Goal: Task Accomplishment & Management: Use online tool/utility

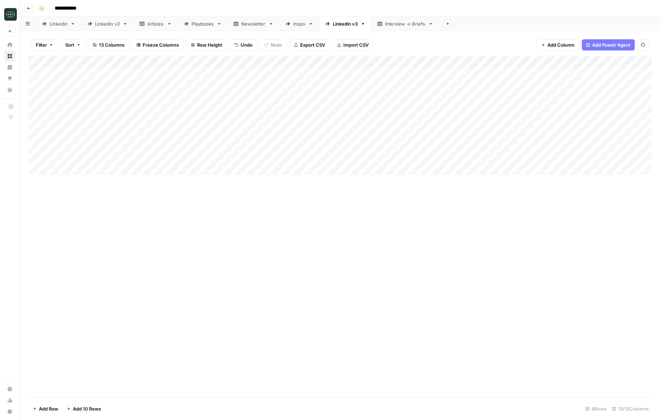
click at [554, 144] on div "Add Column" at bounding box center [339, 115] width 623 height 119
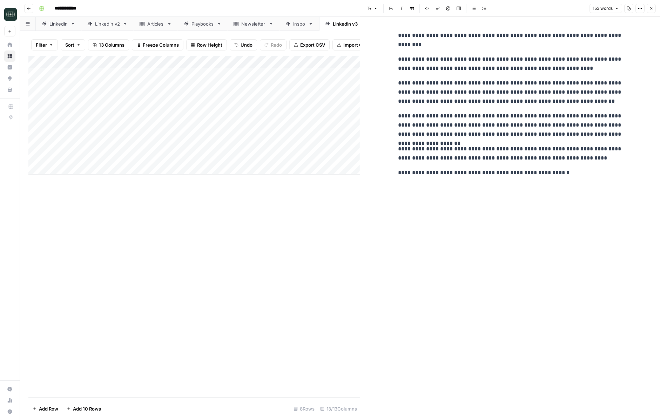
click at [654, 8] on button "Close" at bounding box center [651, 8] width 9 height 9
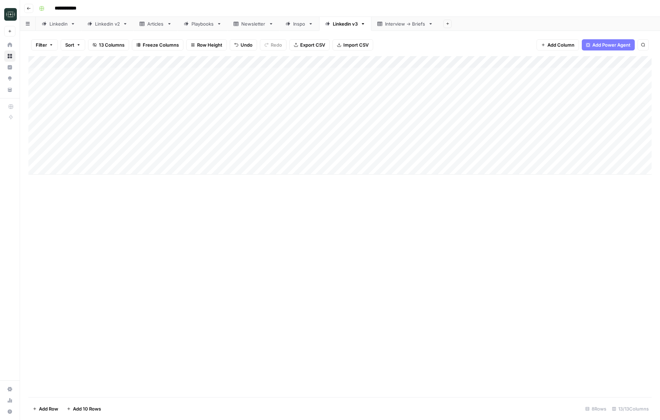
click at [385, 148] on div "Add Column" at bounding box center [339, 115] width 623 height 119
click at [385, 145] on div "Add Column" at bounding box center [339, 115] width 623 height 119
click at [376, 173] on button "Short ( 50-100 words)" at bounding box center [374, 172] width 53 height 8
click at [556, 134] on div "Add Column" at bounding box center [339, 115] width 623 height 119
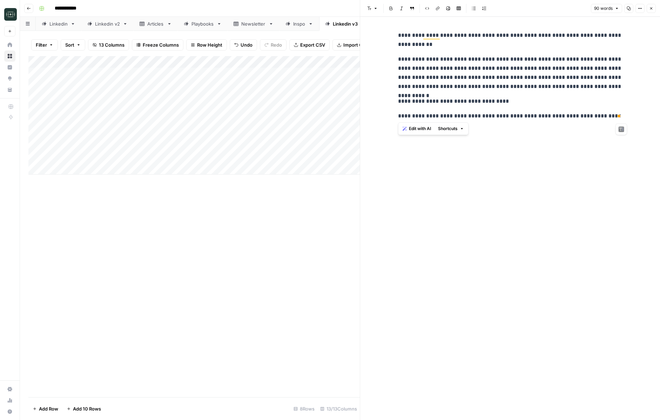
drag, startPoint x: 399, startPoint y: 35, endPoint x: 645, endPoint y: 125, distance: 261.4
click at [645, 125] on div "**********" at bounding box center [510, 218] width 300 height 403
click at [613, 154] on div "**********" at bounding box center [510, 218] width 233 height 403
click at [552, 150] on div "**********" at bounding box center [510, 218] width 233 height 403
click at [269, 146] on div "Add Column" at bounding box center [193, 115] width 331 height 119
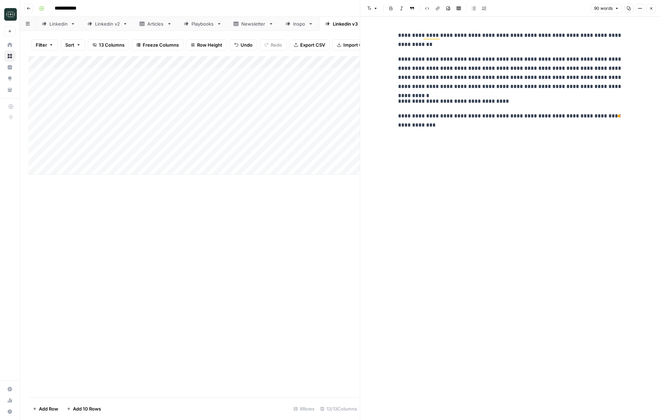
click at [271, 146] on div "Add Column" at bounding box center [193, 115] width 331 height 119
click at [649, 5] on button "Close" at bounding box center [651, 8] width 9 height 9
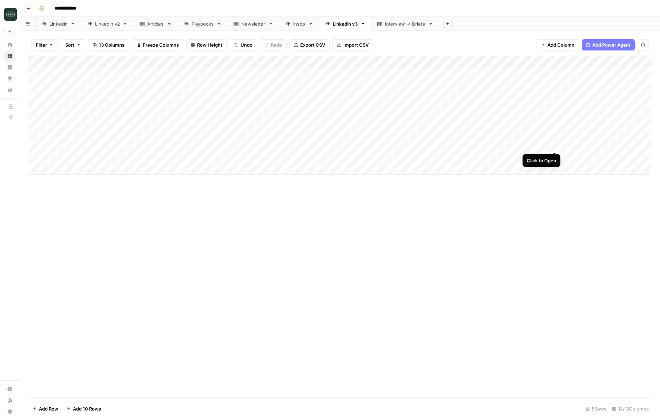
click at [553, 143] on div "Add Column" at bounding box center [339, 115] width 623 height 119
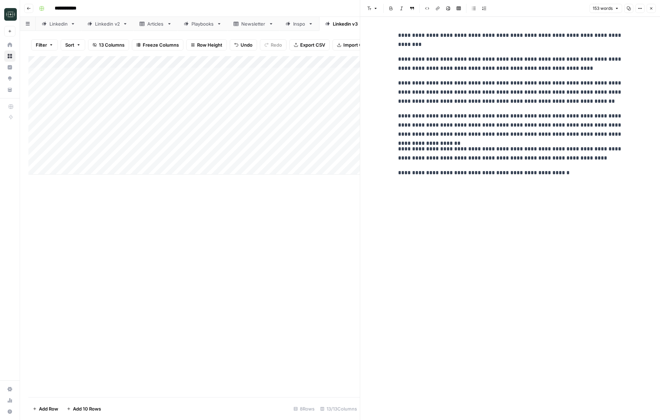
click at [111, 25] on div "Linkedin v2" at bounding box center [107, 23] width 25 height 7
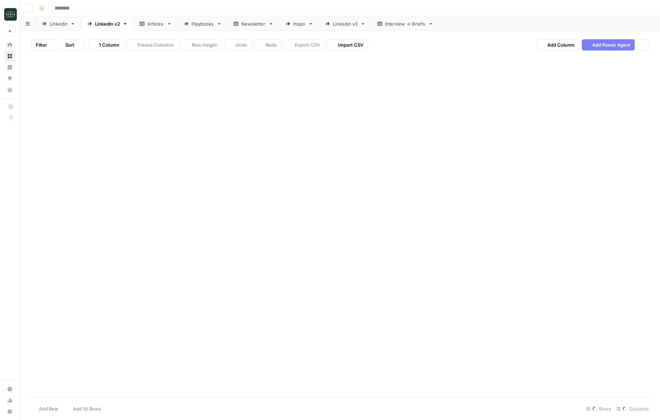
type input "**********"
click at [39, 6] on button "button" at bounding box center [41, 8] width 11 height 11
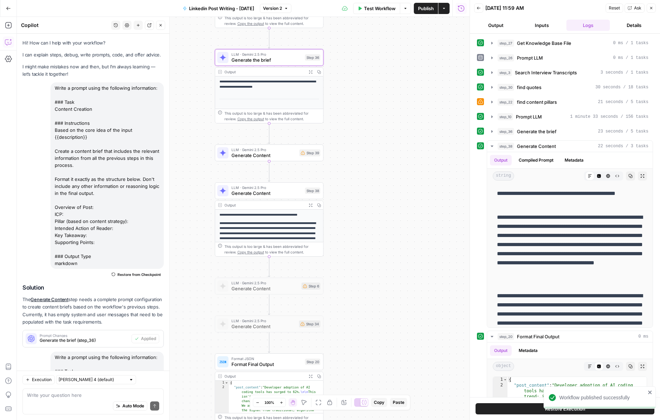
scroll to position [26, 0]
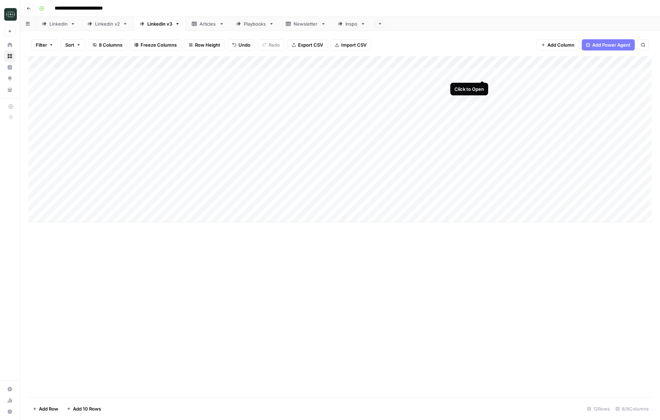
click at [483, 73] on div "Add Column" at bounding box center [339, 139] width 623 height 166
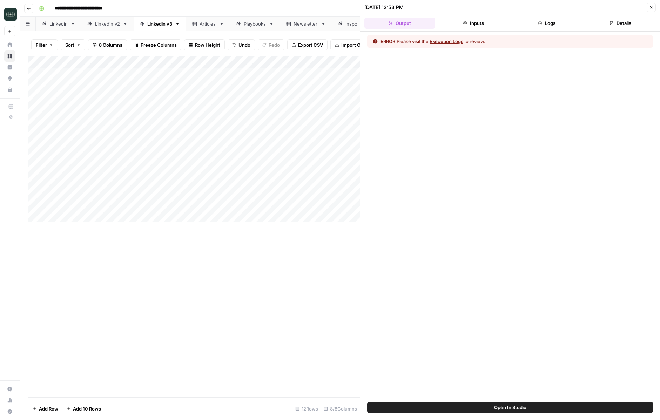
click at [547, 20] on button "Logs" at bounding box center [547, 23] width 71 height 11
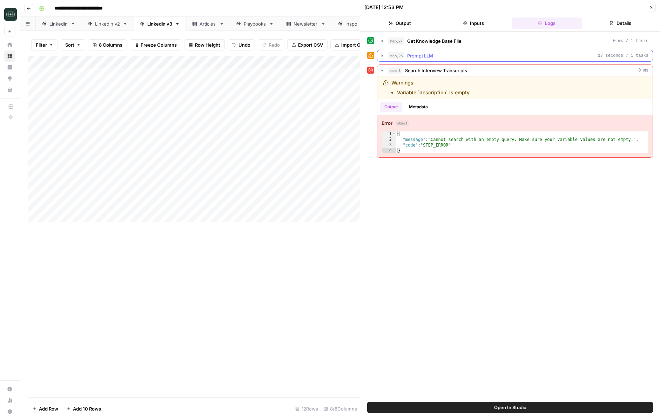
click at [521, 55] on div "step_26 Prompt LLM 17 seconds / 1 tasks" at bounding box center [518, 55] width 261 height 7
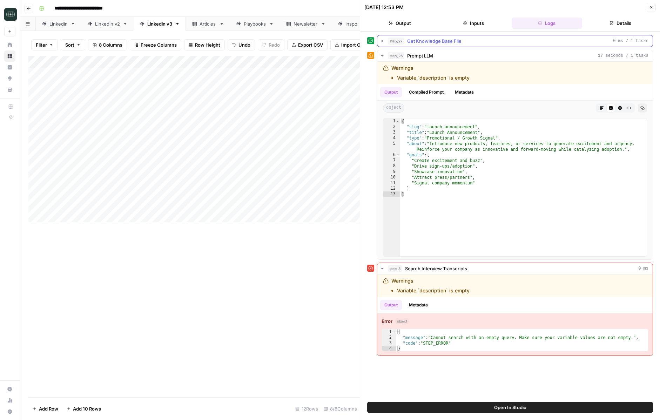
click at [519, 42] on div "step_27 Get Knowledge Base File 0 ms / 1 tasks" at bounding box center [518, 41] width 261 height 7
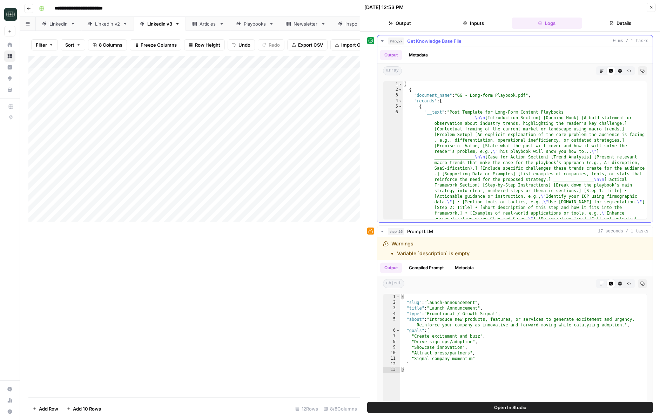
click at [519, 42] on div "step_27 Get Knowledge Base File 0 ms / 1 tasks" at bounding box center [518, 41] width 261 height 7
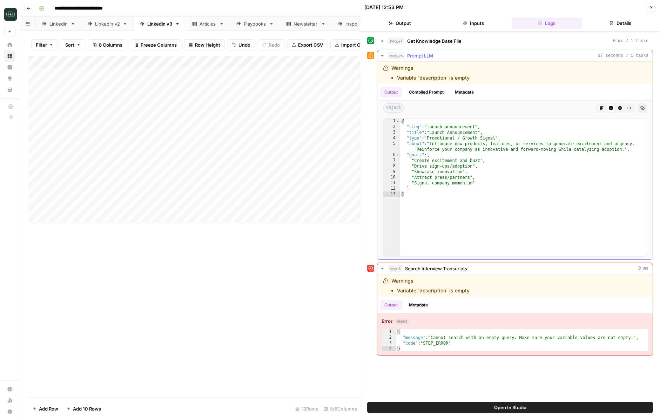
click at [496, 55] on div "step_26 Prompt LLM 17 seconds / 1 tasks" at bounding box center [518, 55] width 261 height 7
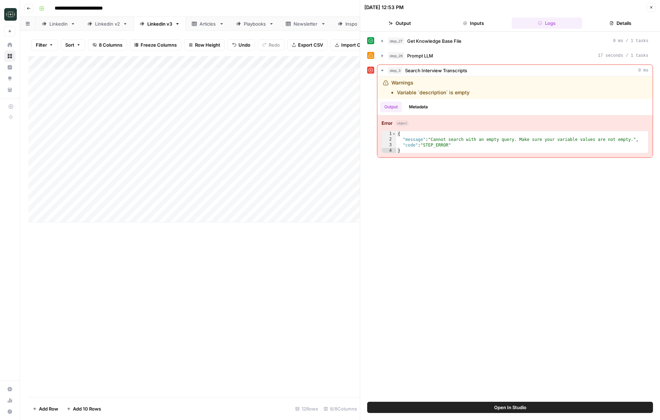
click at [657, 11] on header "09/15/25 at 12:53 PM Close Output Inputs Logs Details" at bounding box center [510, 16] width 300 height 32
click at [650, 10] on button "Close" at bounding box center [651, 7] width 9 height 9
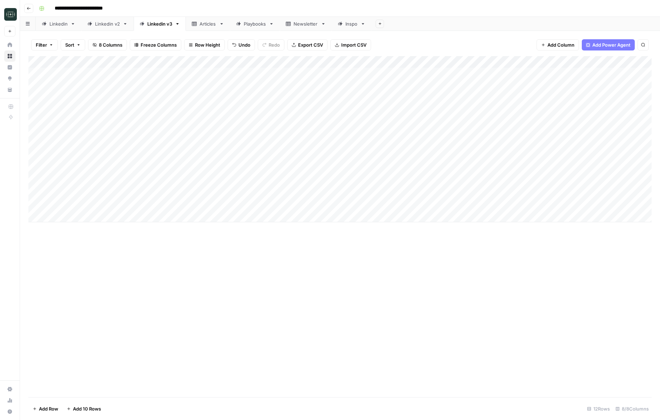
click at [483, 63] on div "Add Column" at bounding box center [339, 139] width 623 height 166
click at [427, 128] on span "Edit Workflow" at bounding box center [444, 130] width 61 height 7
click at [482, 60] on div "Add Column" at bounding box center [339, 139] width 623 height 166
click at [444, 121] on span "Configure Inputs" at bounding box center [444, 120] width 61 height 7
click at [491, 74] on div "Add Column" at bounding box center [339, 139] width 623 height 166
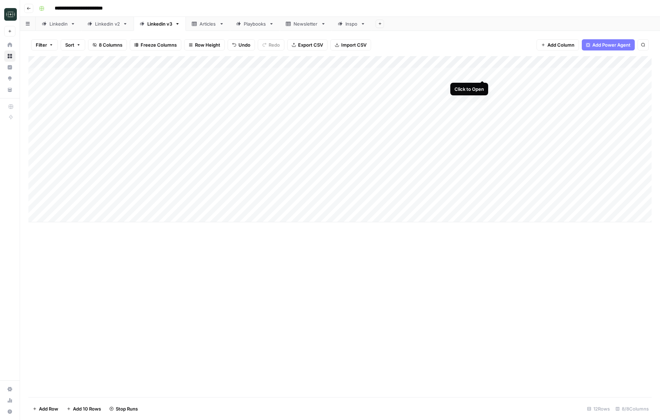
click at [481, 72] on div "Add Column" at bounding box center [339, 139] width 623 height 166
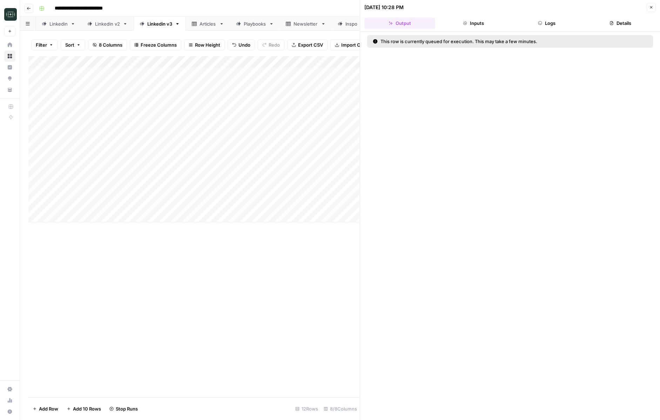
click at [567, 22] on button "Logs" at bounding box center [547, 23] width 71 height 11
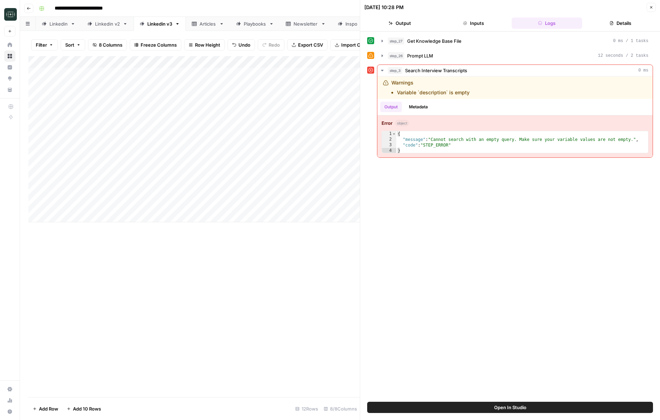
click at [650, 10] on button "Close" at bounding box center [651, 7] width 9 height 9
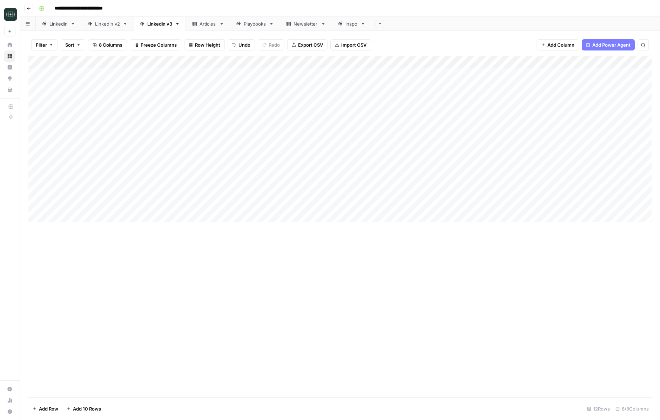
click at [86, 70] on div "Add Column" at bounding box center [339, 139] width 623 height 166
click at [102, 207] on div "Add Column" at bounding box center [339, 139] width 623 height 166
click at [177, 74] on div "Add Column" at bounding box center [339, 139] width 623 height 166
click at [97, 71] on div "Add Column" at bounding box center [339, 139] width 623 height 166
click at [105, 205] on div "Add Column" at bounding box center [339, 139] width 623 height 166
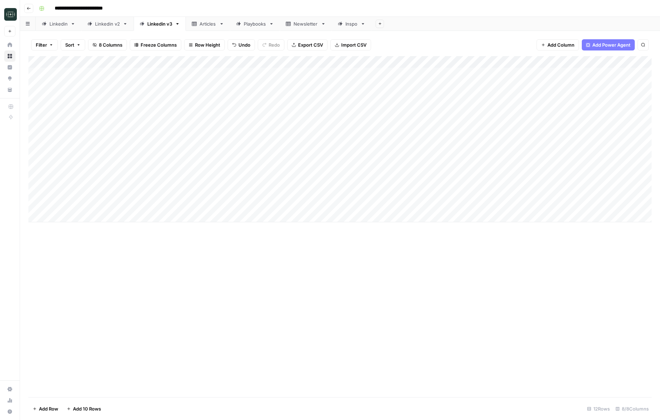
click at [105, 205] on div "Add Column" at bounding box center [339, 139] width 623 height 166
click at [145, 283] on div "Add Column" at bounding box center [339, 226] width 623 height 341
click at [493, 64] on div "Add Column" at bounding box center [339, 139] width 623 height 166
click at [503, 78] on span "All Rows" at bounding box center [517, 78] width 44 height 7
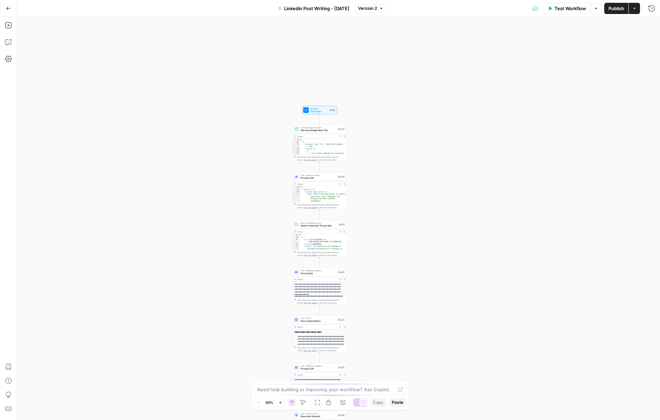
drag, startPoint x: 444, startPoint y: 174, endPoint x: 427, endPoint y: 321, distance: 148.2
click at [427, 321] on div "Workflow Set Inputs Inputs Get Knowledge Base File Get Knowledge Base File Step…" at bounding box center [338, 218] width 643 height 403
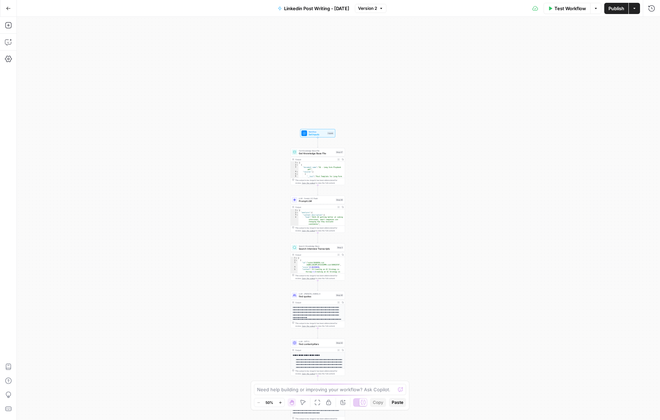
click at [366, 187] on div "Workflow Set Inputs Inputs Get Knowledge Base File Get Knowledge Base File Step…" at bounding box center [338, 218] width 643 height 403
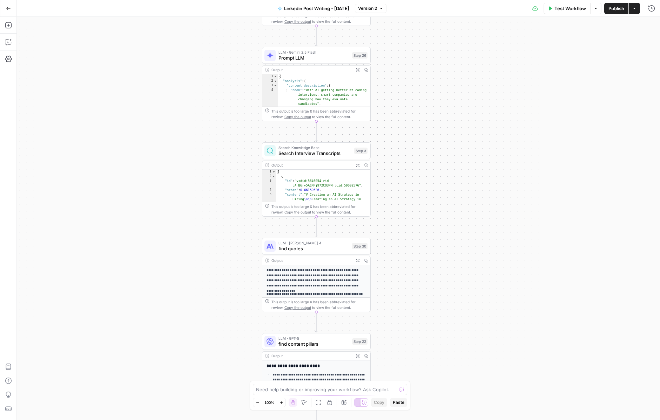
drag, startPoint x: 367, startPoint y: 310, endPoint x: 415, endPoint y: 152, distance: 164.8
click at [415, 152] on div "Workflow Set Inputs Inputs Get Knowledge Base File Get Knowledge Base File Step…" at bounding box center [338, 218] width 643 height 403
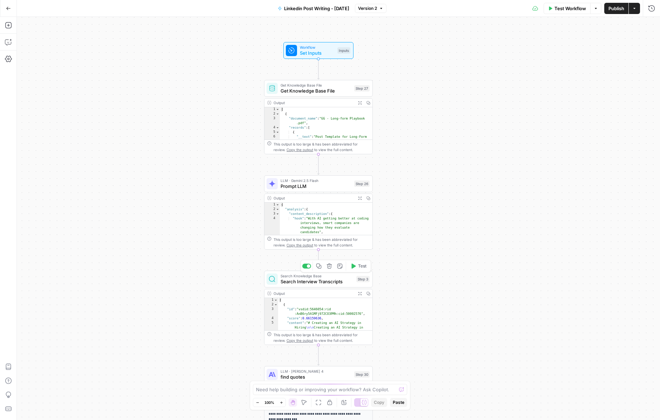
click at [326, 279] on span "Search Interview Transcripts" at bounding box center [317, 281] width 73 height 7
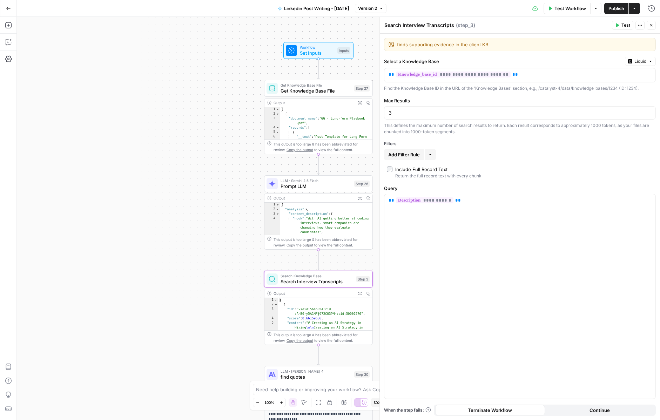
click at [651, 12] on button "Run History" at bounding box center [651, 8] width 11 height 11
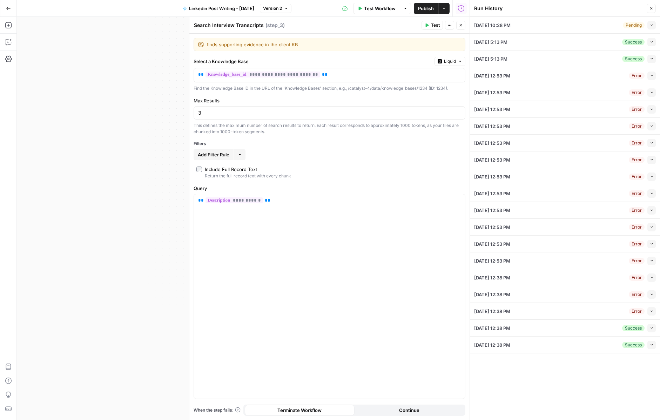
click at [652, 59] on icon "button" at bounding box center [652, 59] width 4 height 4
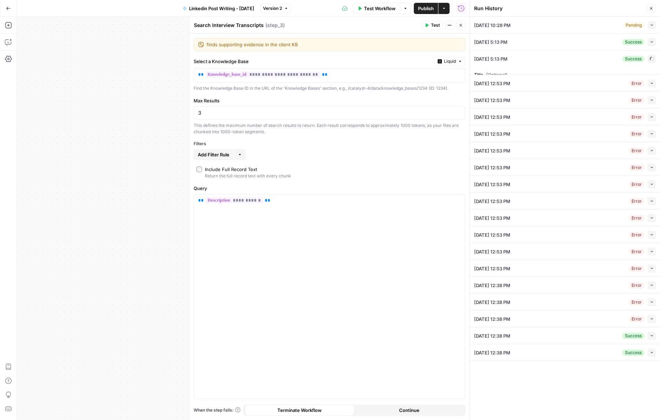
type input "Squad"
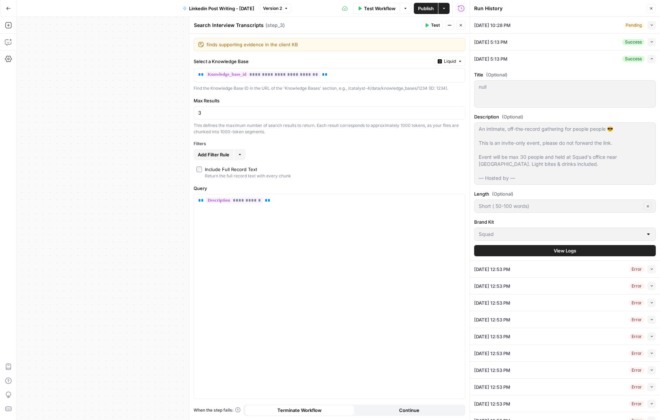
click at [652, 59] on icon "button" at bounding box center [652, 59] width 4 height 4
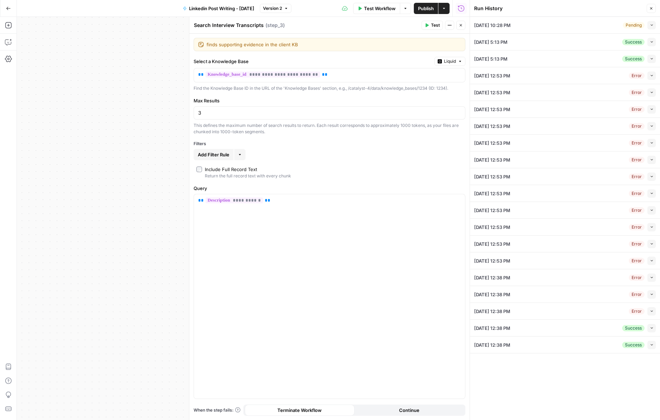
click at [652, 74] on icon "button" at bounding box center [652, 76] width 4 height 4
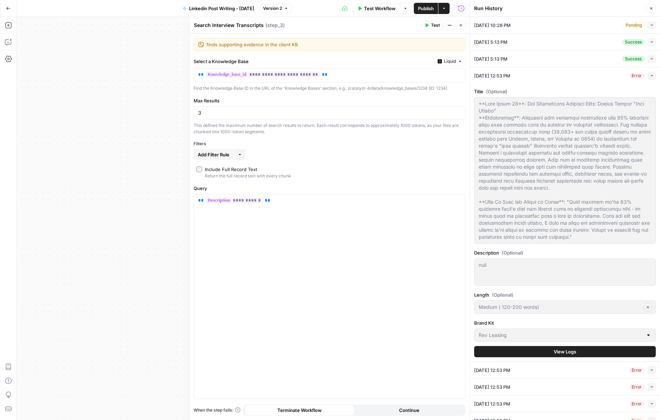
click at [652, 74] on span "button" at bounding box center [652, 76] width 4 height 4
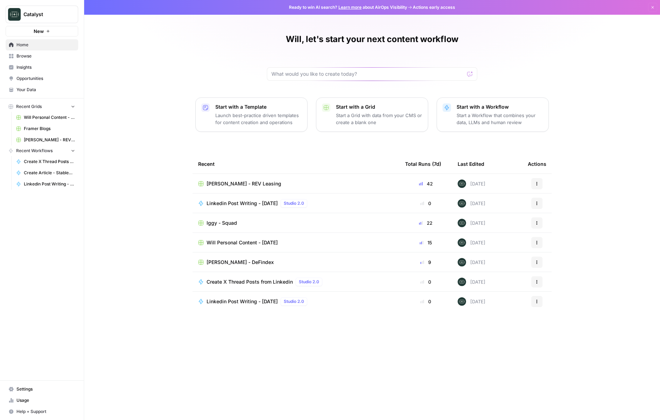
click at [54, 59] on span "Browse" at bounding box center [45, 56] width 59 height 6
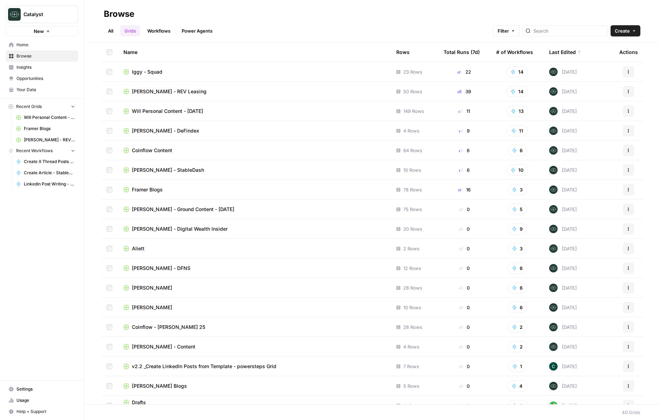
click at [163, 33] on link "Workflows" at bounding box center [159, 30] width 32 height 11
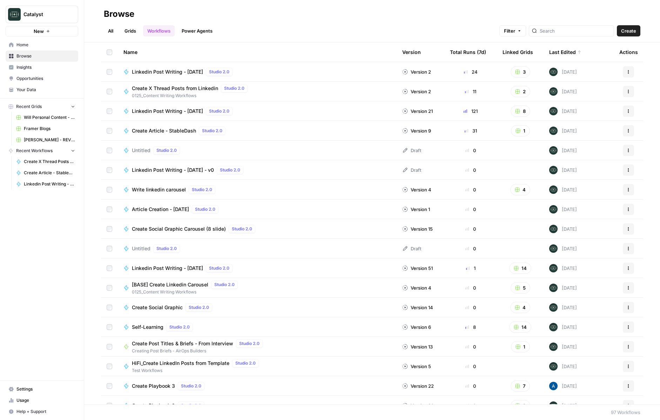
click at [44, 92] on span "Your Data" at bounding box center [45, 90] width 59 height 6
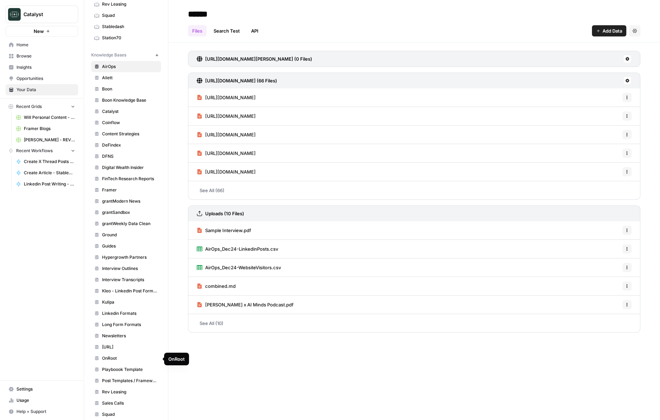
scroll to position [180, 0]
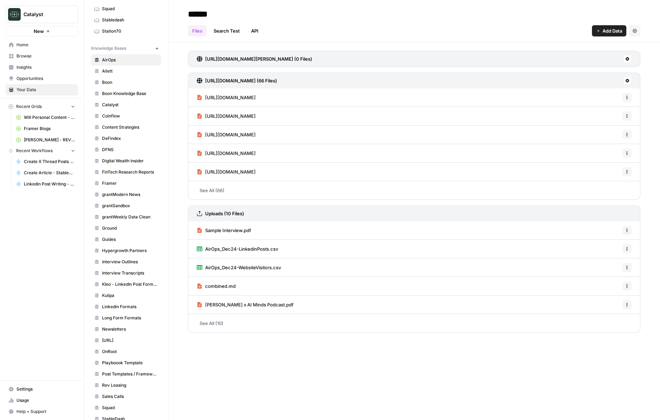
click at [124, 387] on span "Rev Leasing" at bounding box center [130, 385] width 56 height 6
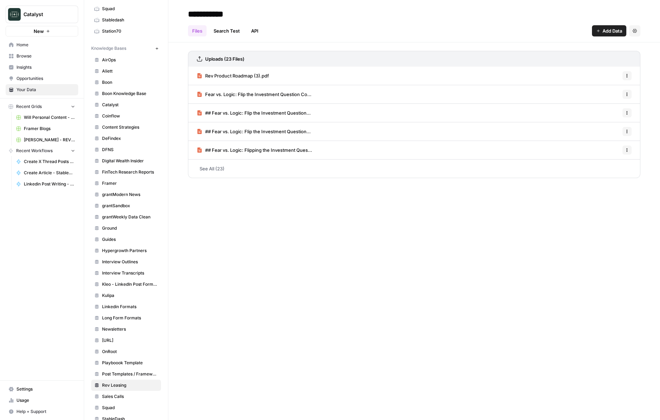
click at [380, 325] on div "**********" at bounding box center [414, 210] width 492 height 420
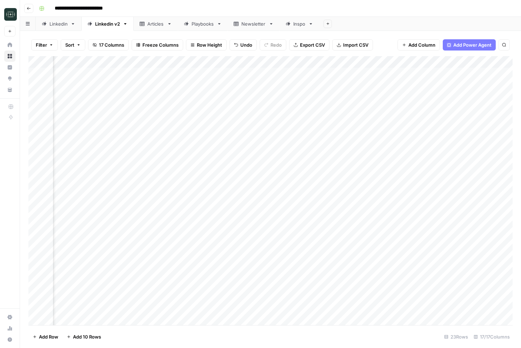
scroll to position [0, 60]
